Goal: Task Accomplishment & Management: Manage account settings

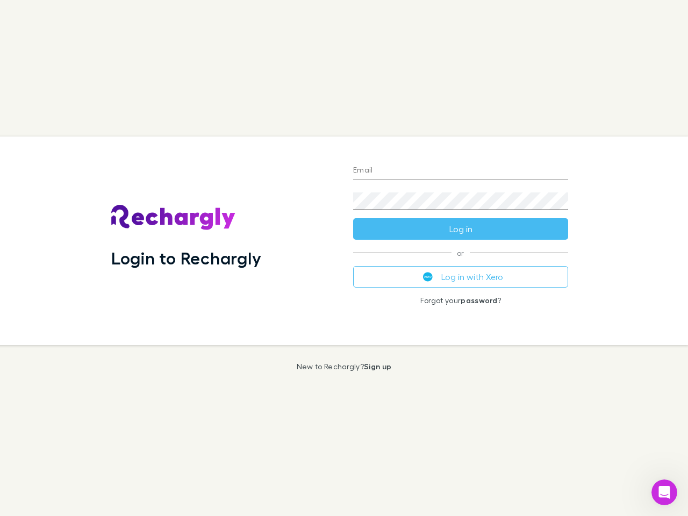
click at [344, 258] on div "Login to Rechargly" at bounding box center [224, 240] width 242 height 208
click at [460, 171] on input "Email" at bounding box center [460, 170] width 215 height 17
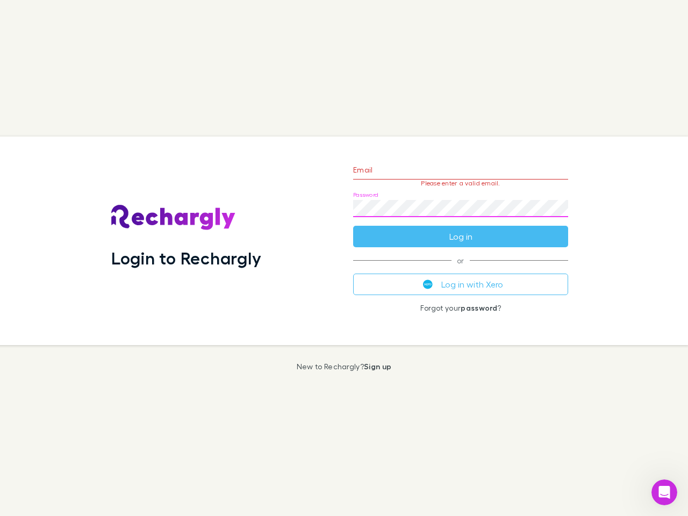
click at [460, 229] on form "Email Please enter a valid email. Password Log in" at bounding box center [460, 200] width 215 height 93
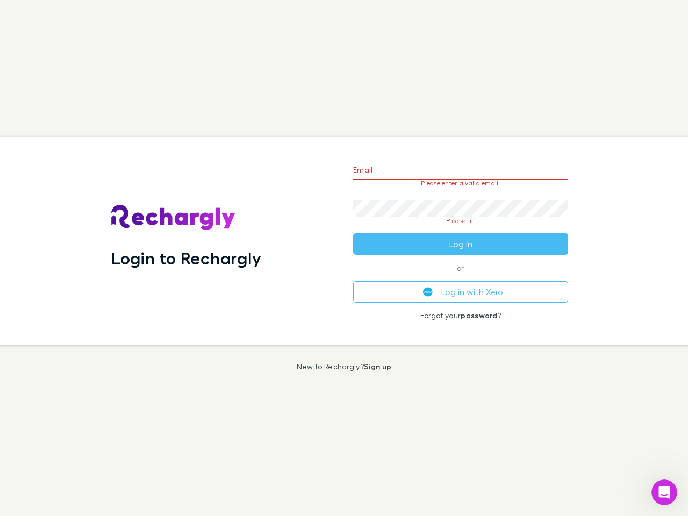
click at [460, 277] on div "Email Please enter a valid email. Password Please fill Log in or Log in with Xe…" at bounding box center [460, 240] width 232 height 208
click at [664, 492] on icon "Open Intercom Messenger" at bounding box center [664, 492] width 18 height 18
